Goal: Check status: Check status

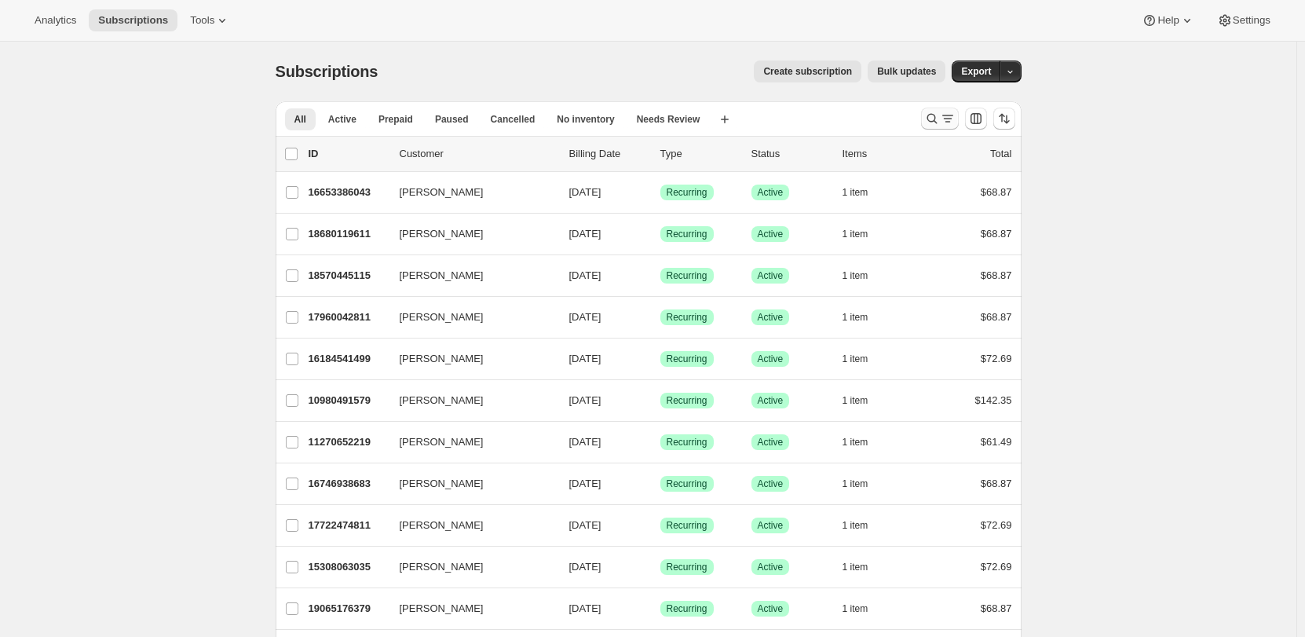
click at [939, 118] on icon "Search and filter results" at bounding box center [932, 119] width 16 height 16
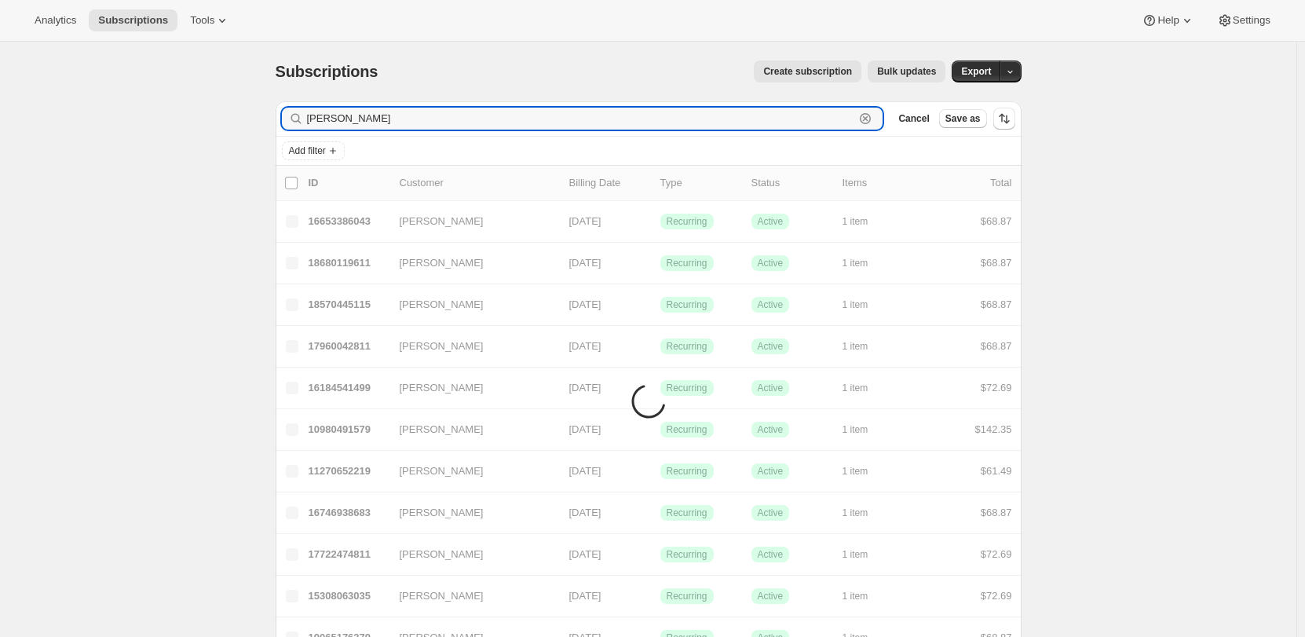
type input "[PERSON_NAME]"
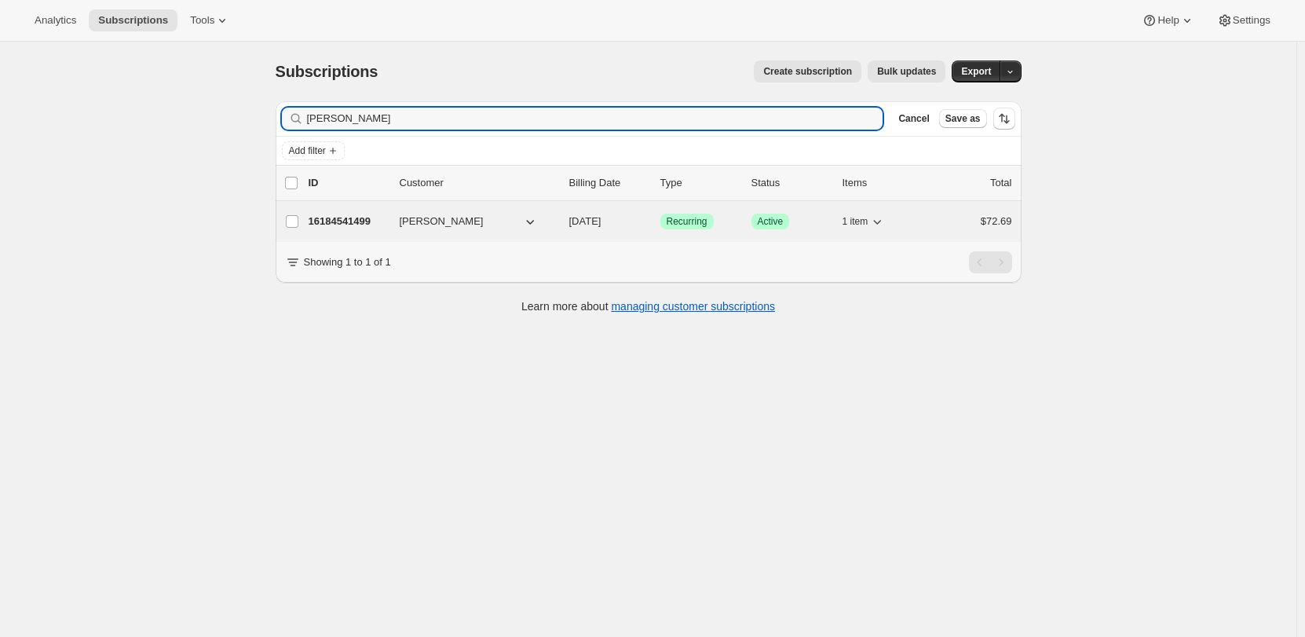
click at [393, 216] on div "16184541499 [PERSON_NAME] [DATE] Success Recurring Success Active 1 item $72.69" at bounding box center [661, 221] width 704 height 22
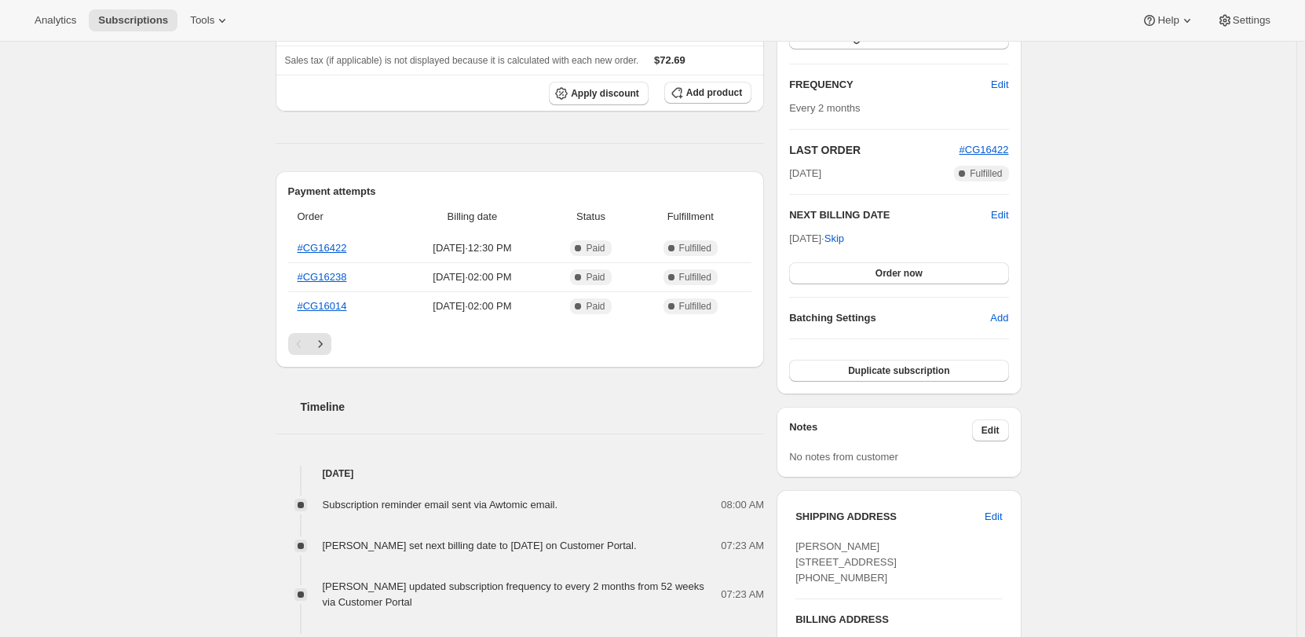
scroll to position [253, 0]
click at [317, 243] on link "#CG16422" at bounding box center [322, 249] width 49 height 12
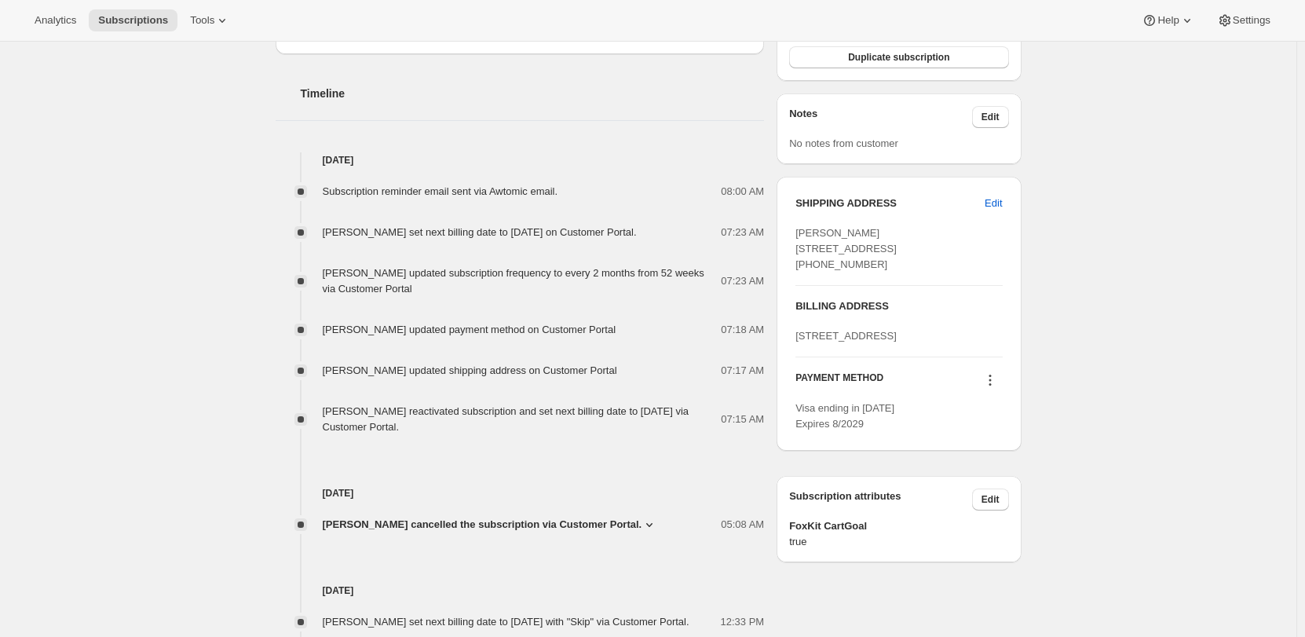
scroll to position [488, 0]
